Goal: Navigation & Orientation: Find specific page/section

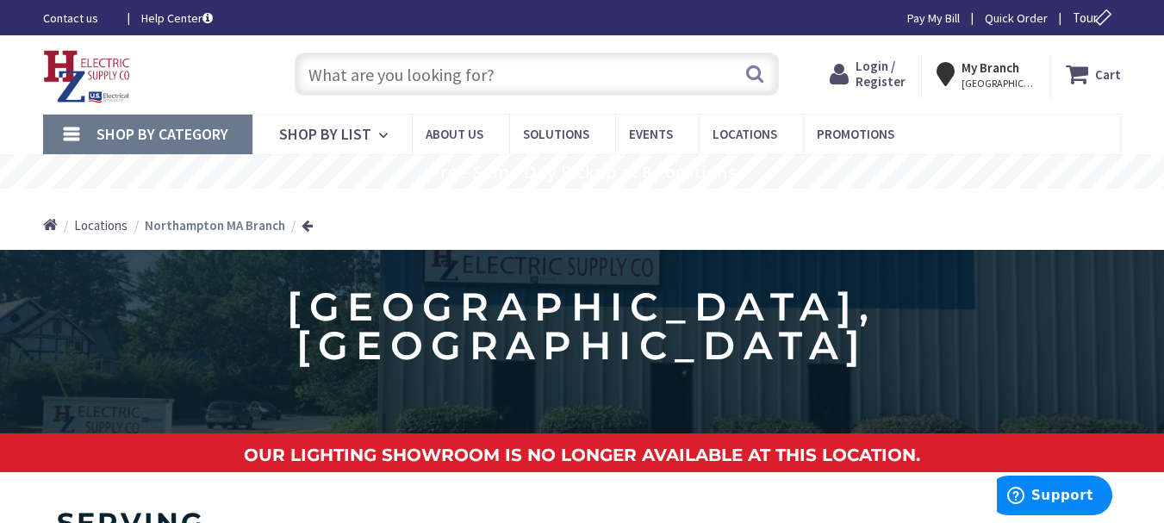
click at [92, 226] on span "Locations" at bounding box center [100, 225] width 53 height 16
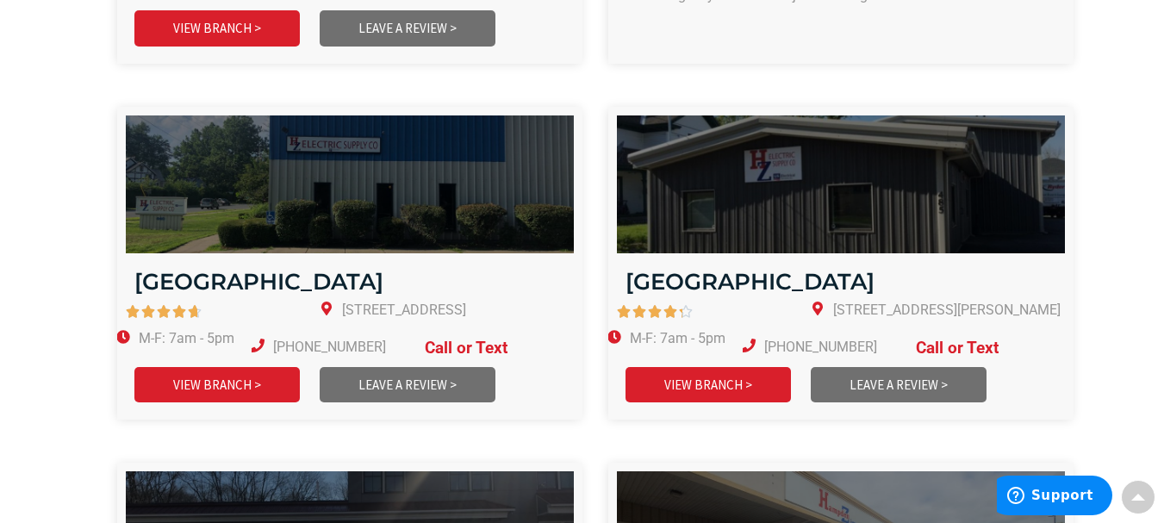
scroll to position [1892, 0]
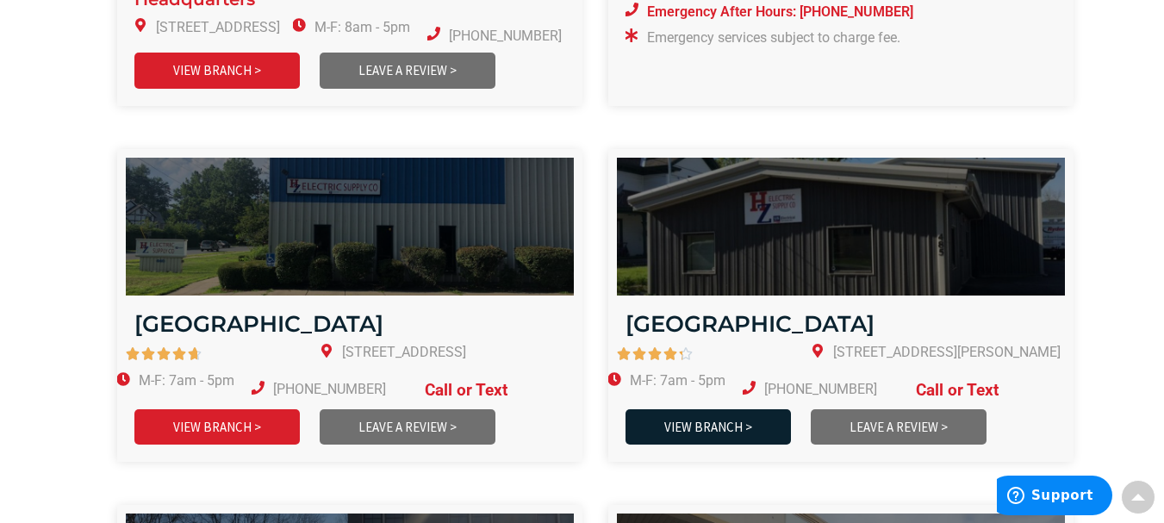
click at [678, 409] on link "VIEW BRANCH >" at bounding box center [708, 426] width 165 height 35
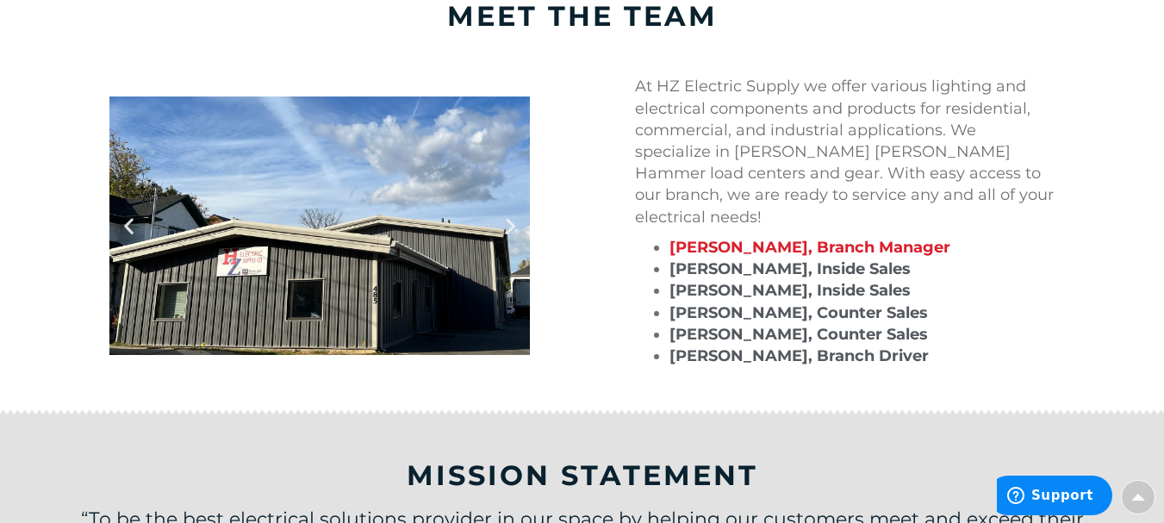
scroll to position [1685, 0]
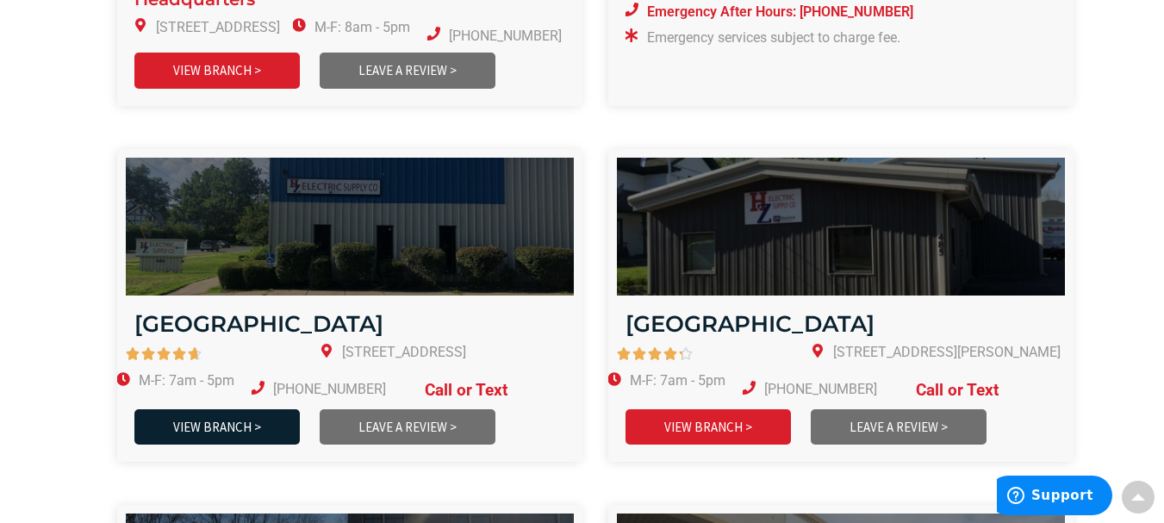
click at [198, 409] on link "VIEW BRANCH >" at bounding box center [216, 426] width 165 height 35
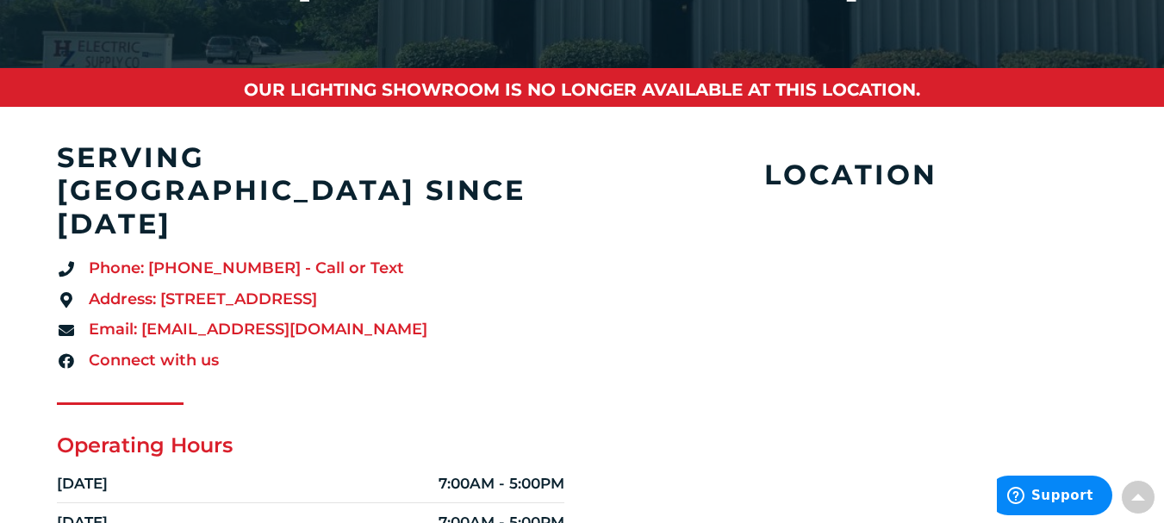
scroll to position [356, 0]
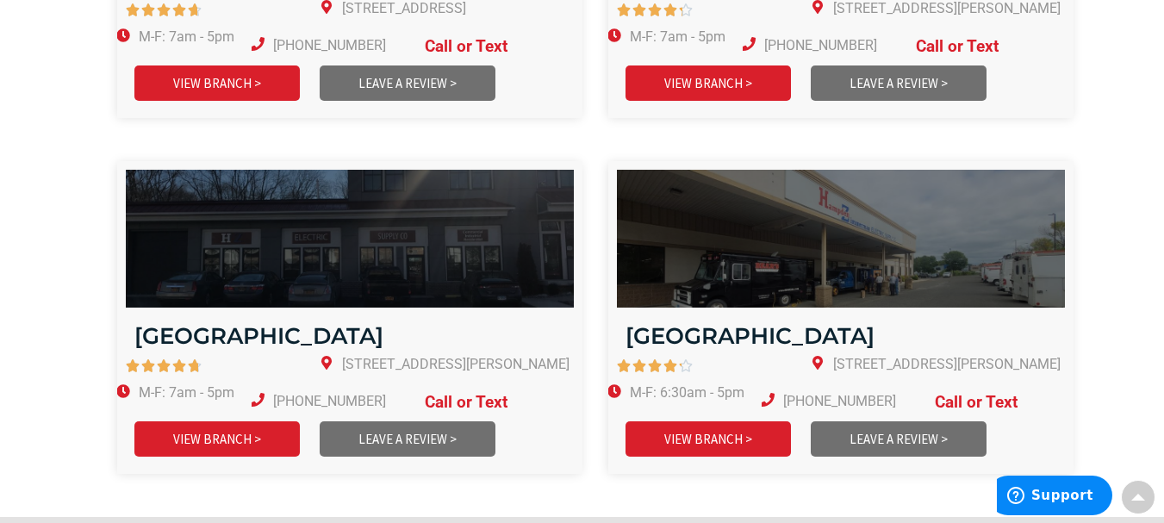
scroll to position [2242, 0]
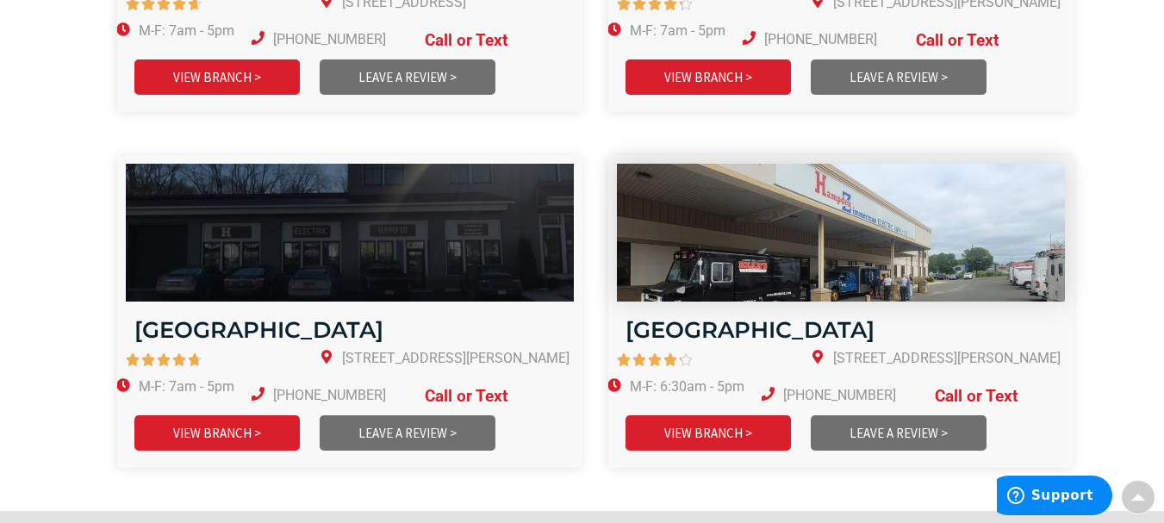
click at [902, 234] on img at bounding box center [841, 232] width 538 height 165
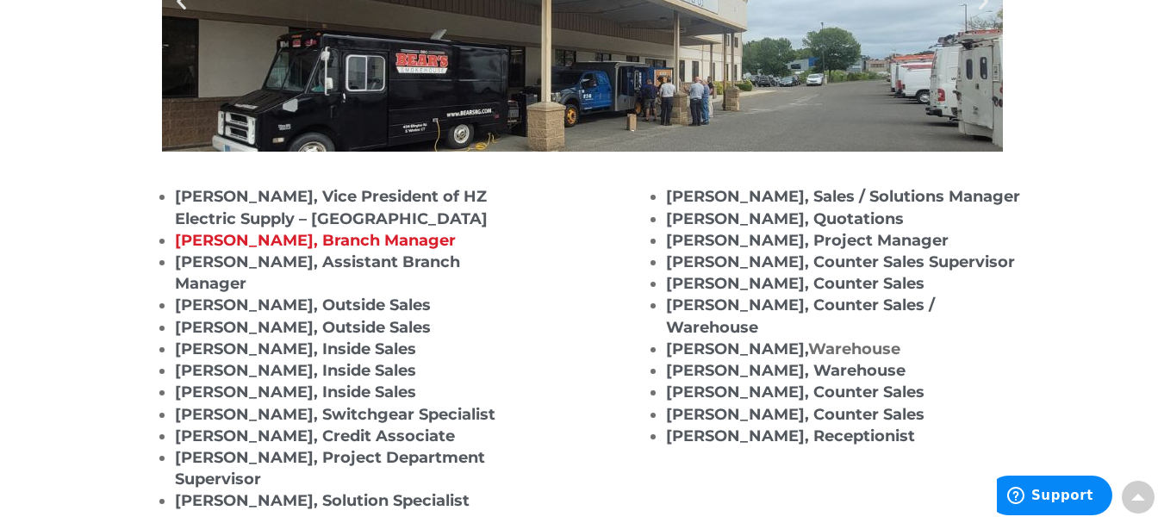
scroll to position [2213, 0]
